Goal: Task Accomplishment & Management: Manage account settings

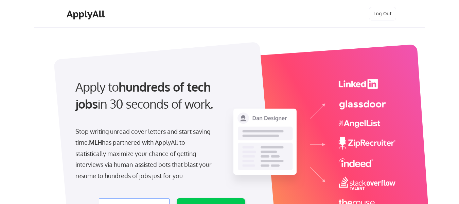
select select ""engineering""
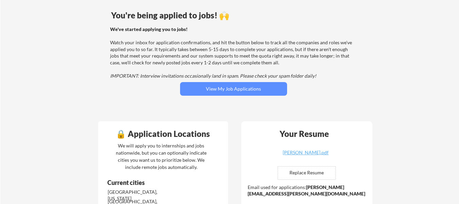
scroll to position [52, 0]
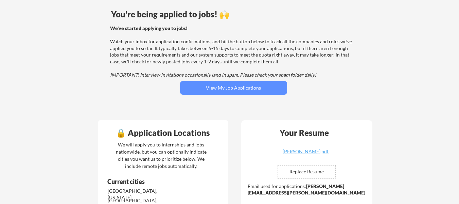
click at [252, 87] on button "View My Job Applications" at bounding box center [233, 88] width 107 height 14
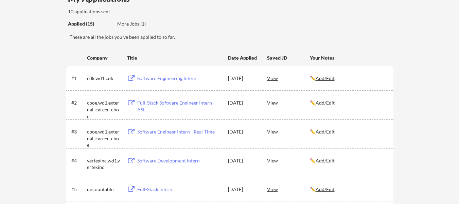
scroll to position [70, 0]
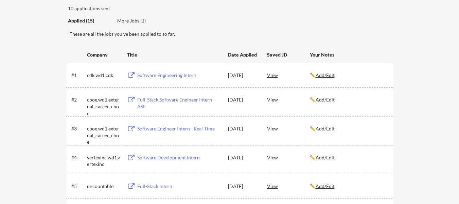
click at [275, 79] on div "View" at bounding box center [288, 75] width 43 height 12
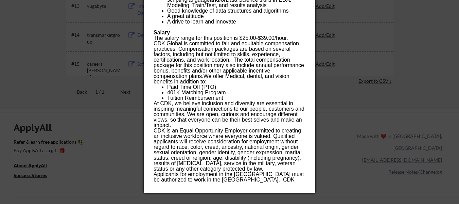
scroll to position [464, 0]
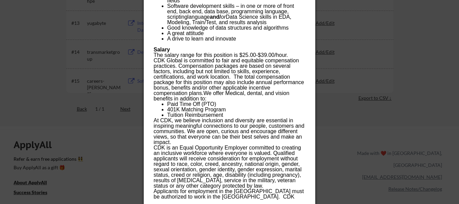
click at [339, 41] on div at bounding box center [229, 102] width 459 height 204
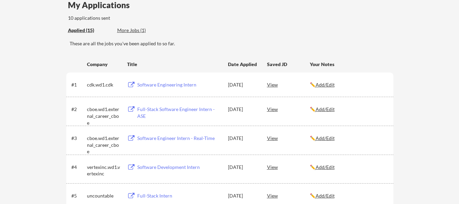
scroll to position [66, 0]
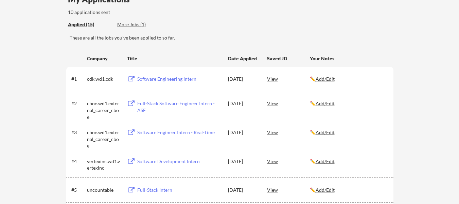
click at [291, 103] on div "View" at bounding box center [288, 103] width 43 height 12
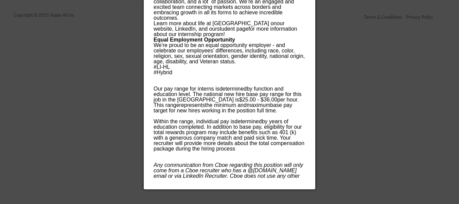
scroll to position [681, 0]
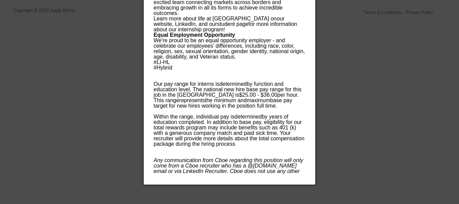
click at [334, 60] on div at bounding box center [229, 102] width 459 height 204
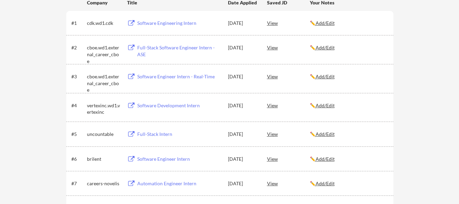
scroll to position [124, 0]
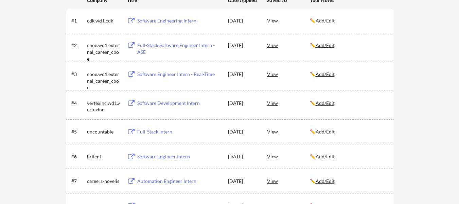
click at [273, 73] on div "View" at bounding box center [288, 74] width 43 height 12
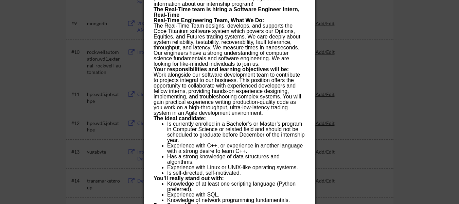
click at [288, 45] on p "The Real-Time Team designs, develops, and supports the Cboe Titanium software s…" at bounding box center [230, 45] width 152 height 44
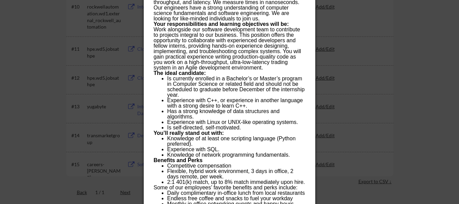
scroll to position [381, 0]
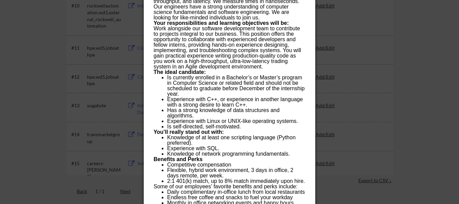
click at [343, 71] on div at bounding box center [229, 102] width 459 height 204
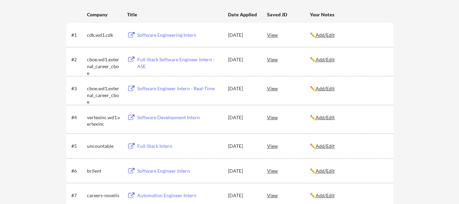
scroll to position [112, 0]
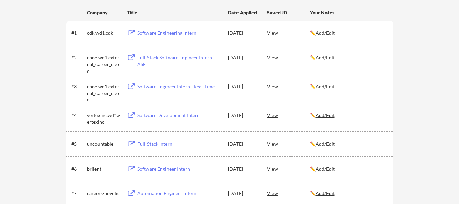
click at [275, 115] on div "View" at bounding box center [288, 115] width 43 height 12
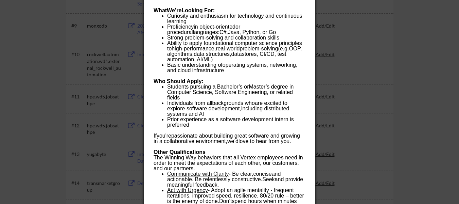
scroll to position [351, 0]
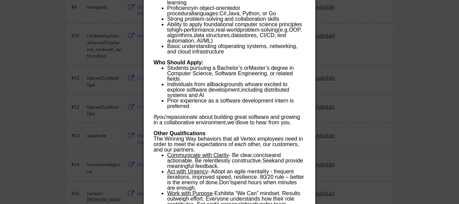
click at [353, 57] on div at bounding box center [229, 102] width 459 height 204
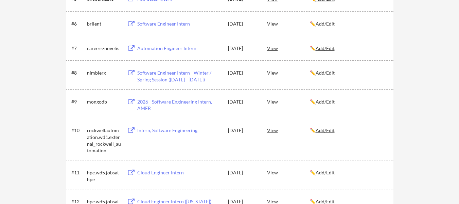
scroll to position [253, 0]
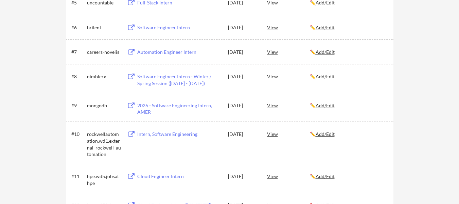
click at [274, 107] on div "View" at bounding box center [288, 105] width 43 height 12
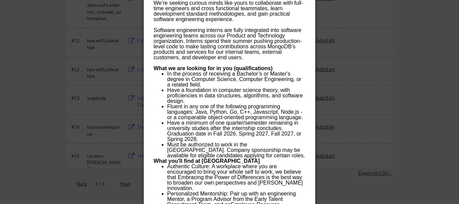
scroll to position [392, 0]
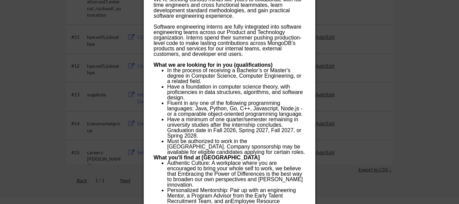
click at [343, 59] on div at bounding box center [229, 102] width 459 height 204
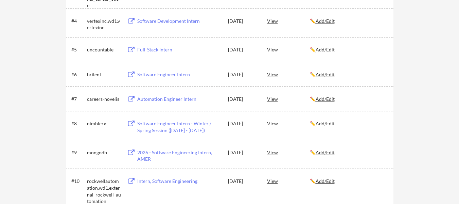
scroll to position [207, 0]
click at [270, 123] on div "View" at bounding box center [288, 122] width 43 height 12
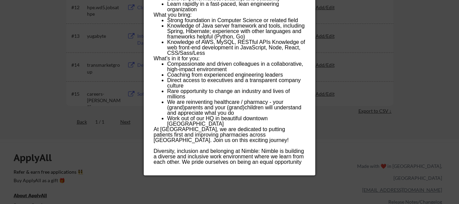
scroll to position [452, 0]
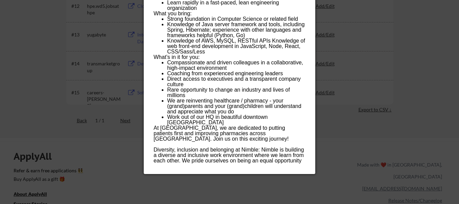
click at [350, 39] on div at bounding box center [229, 102] width 459 height 204
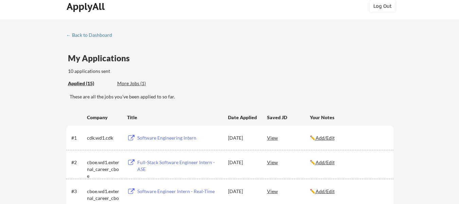
scroll to position [9, 0]
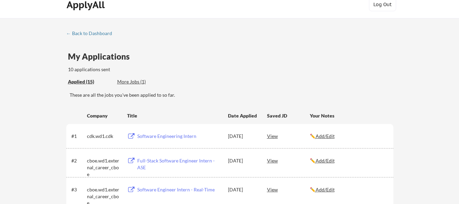
click at [140, 82] on div "More Jobs (1)" at bounding box center [142, 81] width 50 height 7
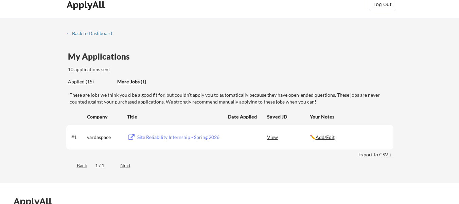
click at [98, 32] on div "← Back to Dashboard" at bounding box center [91, 33] width 51 height 5
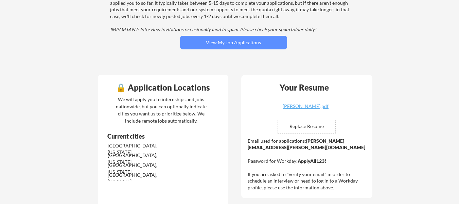
scroll to position [77, 0]
